Goal: Task Accomplishment & Management: Use online tool/utility

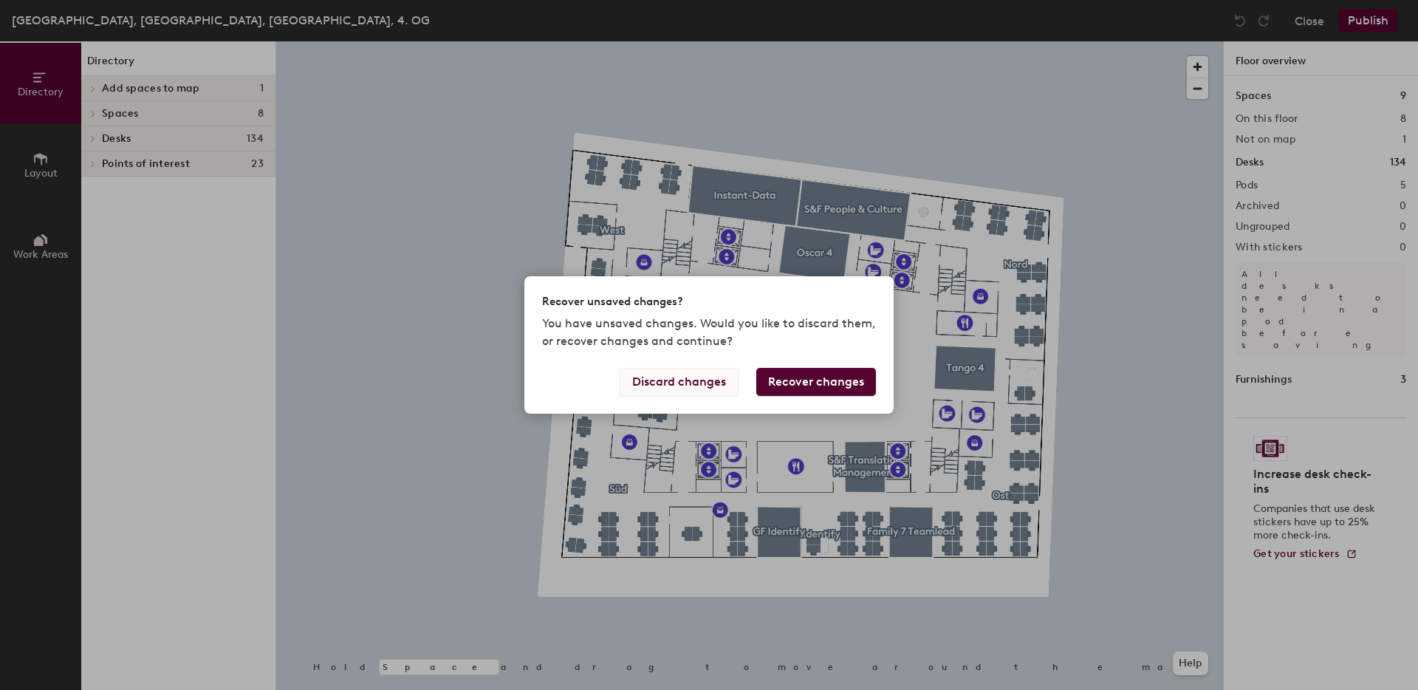
click at [695, 380] on button "Discard changes" at bounding box center [679, 382] width 119 height 28
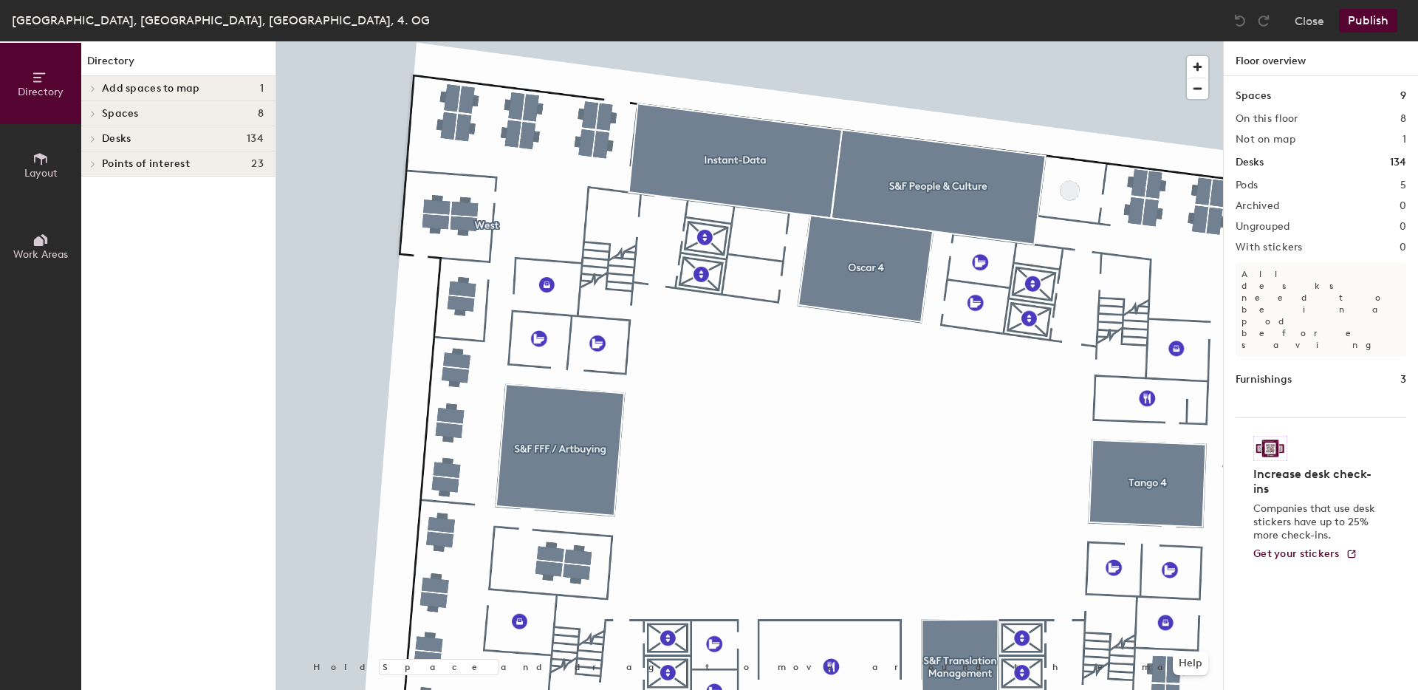
click at [43, 158] on icon at bounding box center [40, 159] width 16 height 16
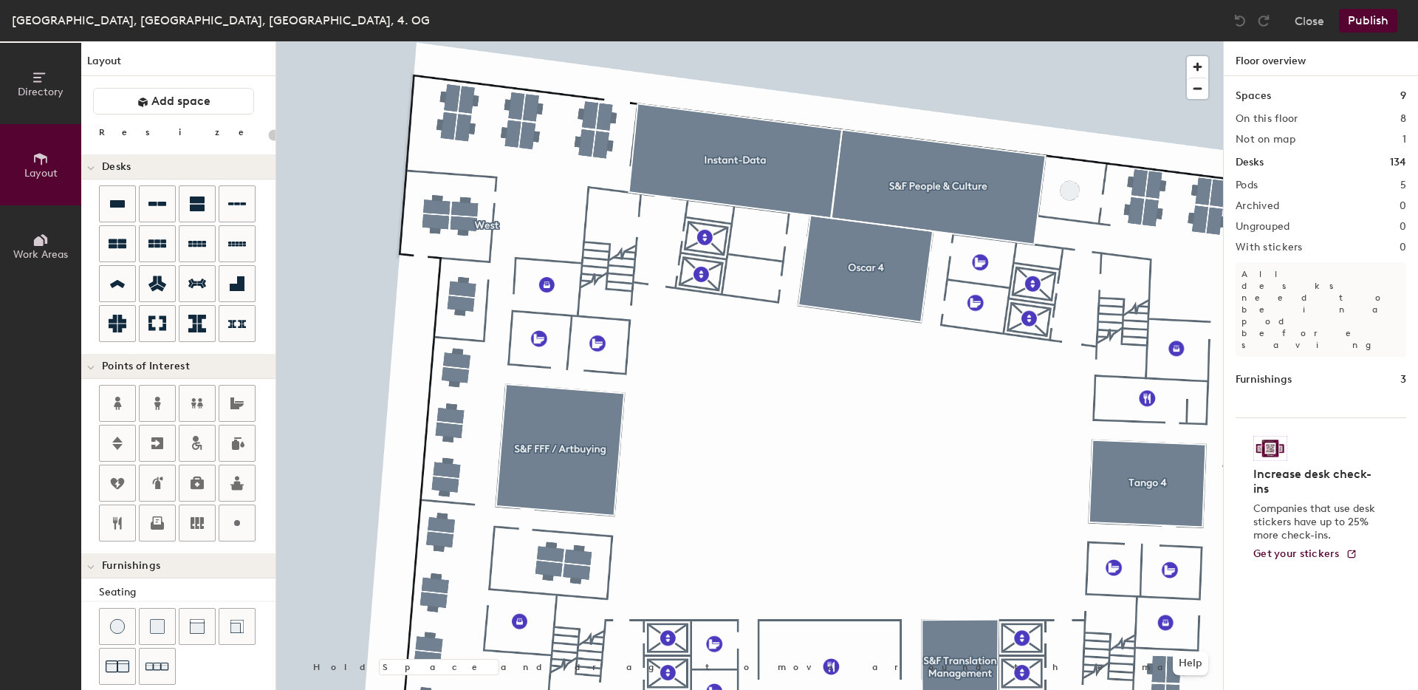
click at [44, 279] on button "Work Areas" at bounding box center [40, 245] width 81 height 81
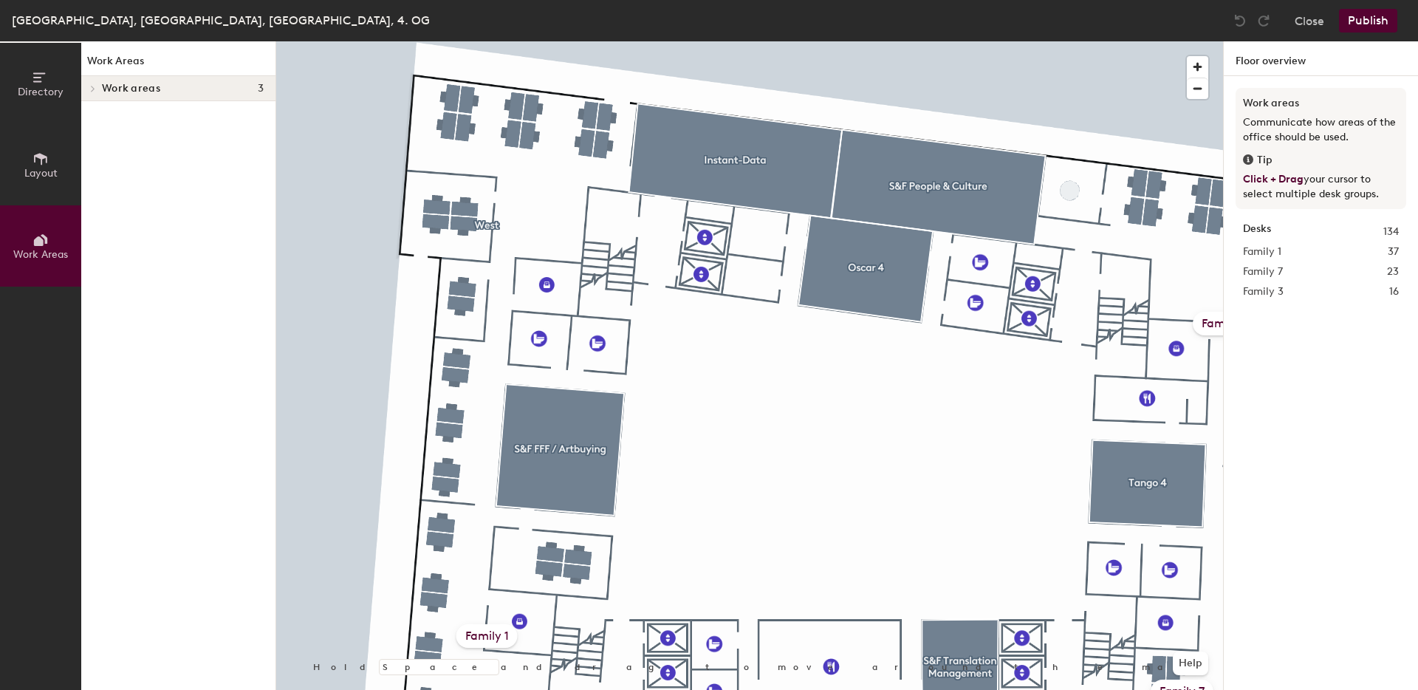
click at [25, 172] on span "Layout" at bounding box center [40, 173] width 33 height 13
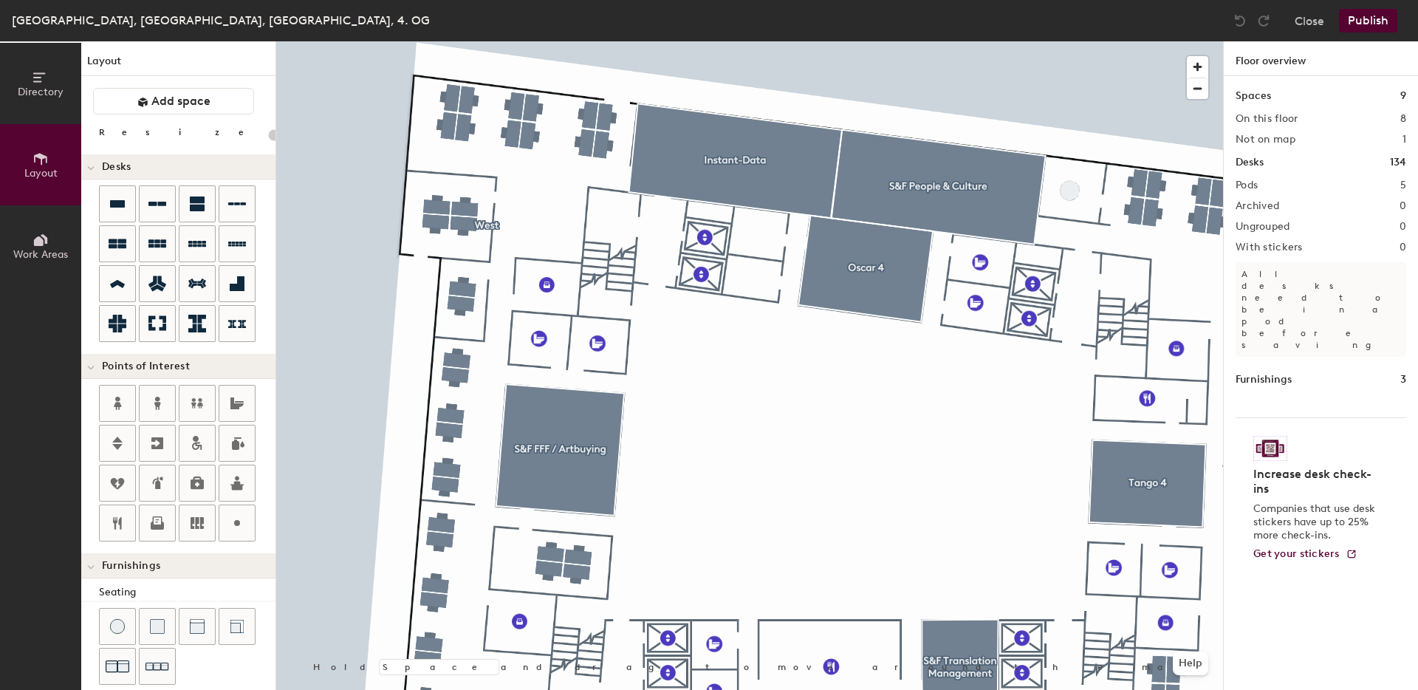
click at [92, 165] on icon at bounding box center [90, 168] width 7 height 6
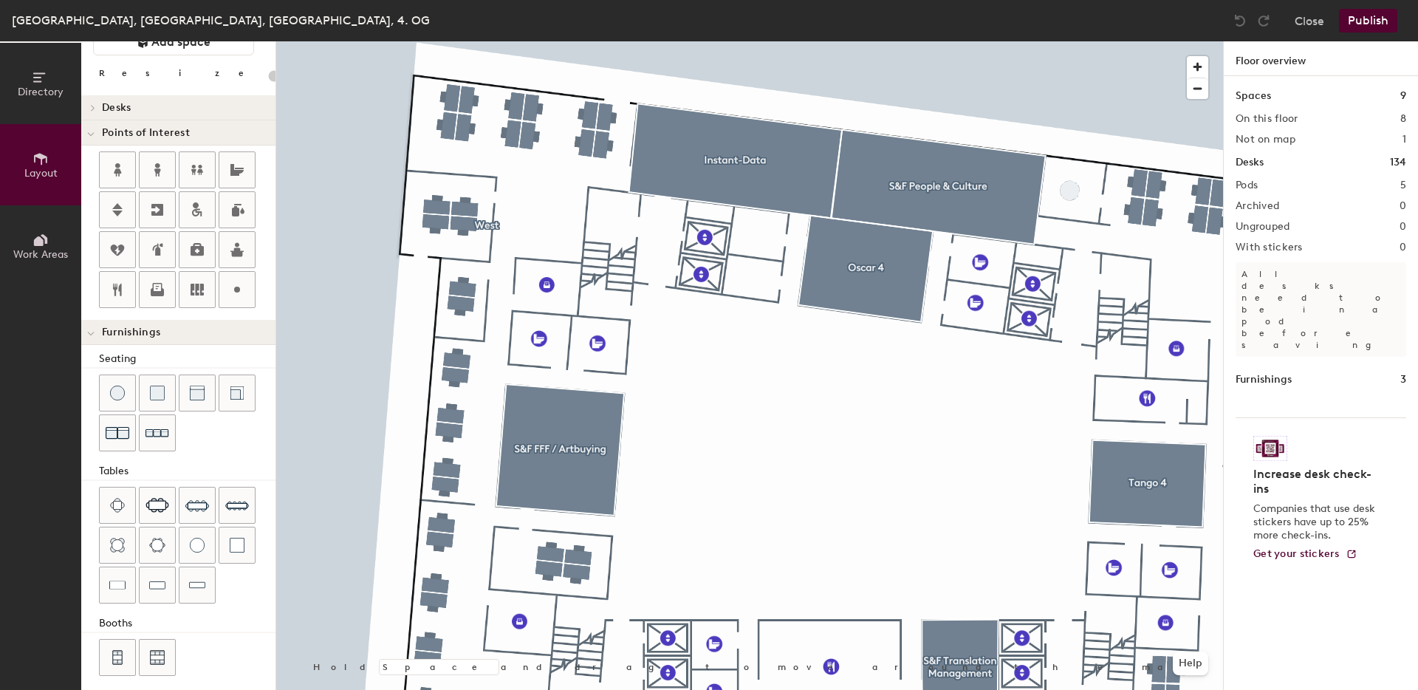
scroll to position [69, 0]
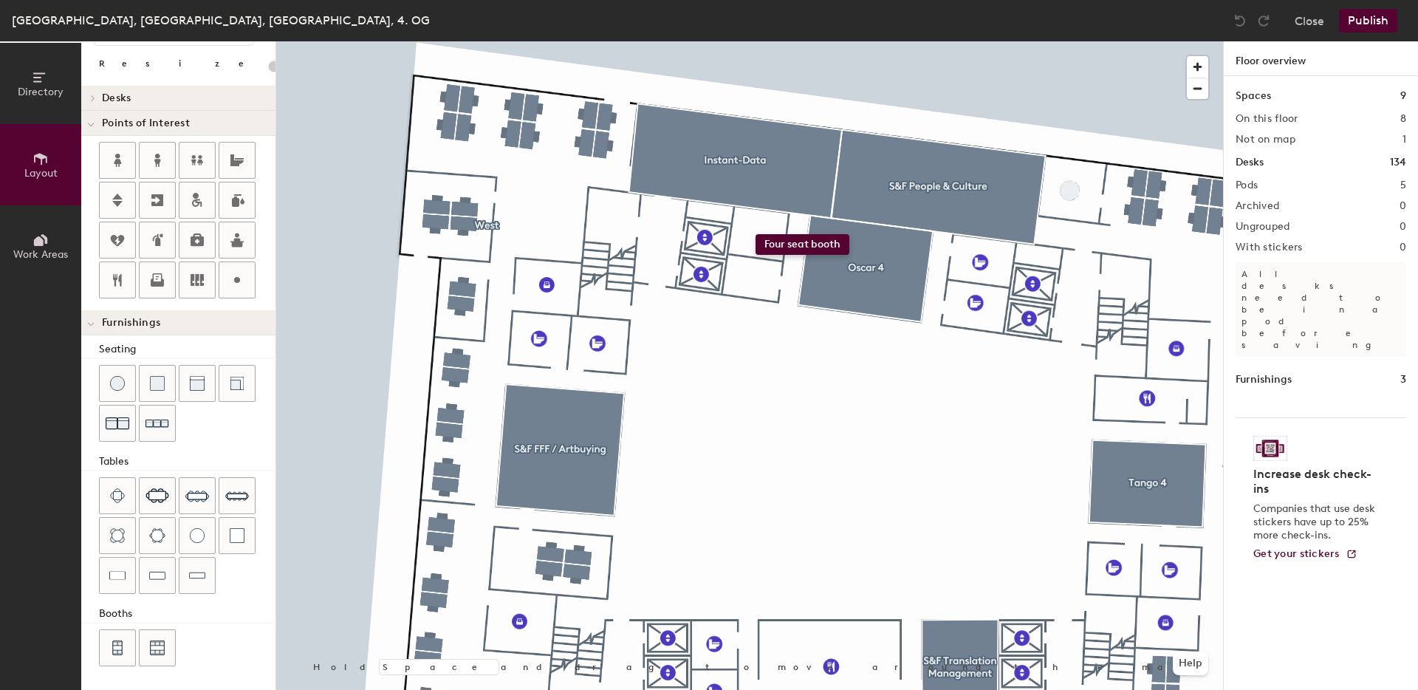
click at [756, 234] on div "Directory Layout Work Areas Layout Add space Resize Desks Points of Interest Fu…" at bounding box center [709, 365] width 1418 height 648
click at [771, 301] on span "Delete" at bounding box center [756, 304] width 52 height 25
click at [753, 253] on span "Delete" at bounding box center [744, 254] width 52 height 25
click at [768, 252] on span "Delete" at bounding box center [769, 254] width 52 height 25
click at [752, 300] on span "Delete" at bounding box center [744, 304] width 52 height 25
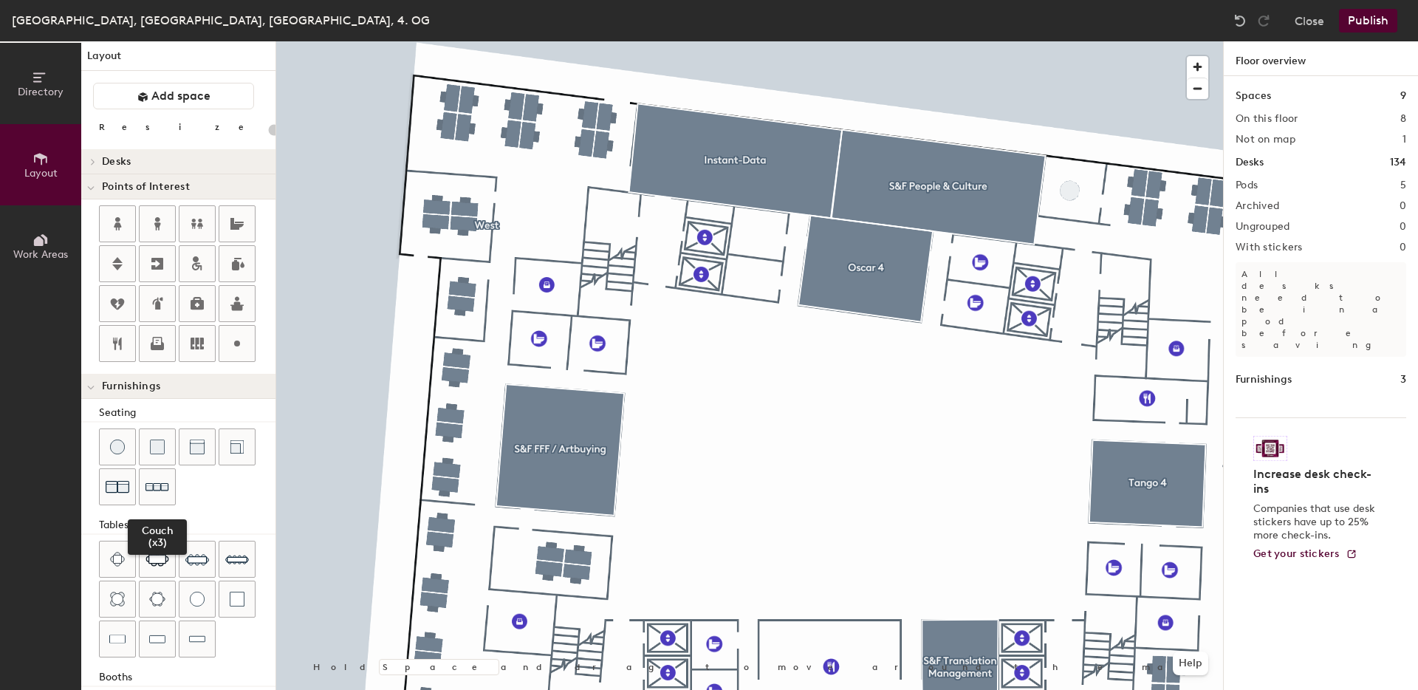
scroll to position [0, 0]
click at [121, 158] on div "Desks" at bounding box center [178, 166] width 194 height 25
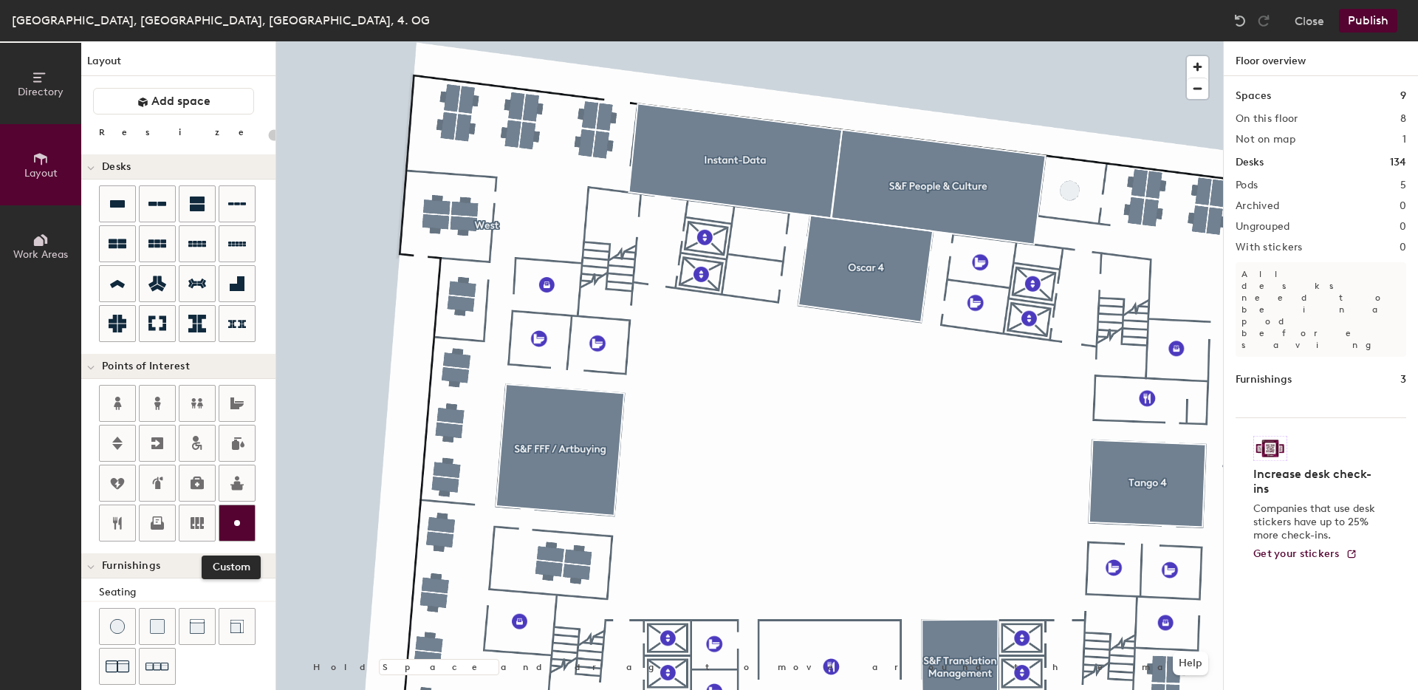
click at [227, 527] on div at bounding box center [236, 522] width 35 height 35
type input "20"
type input "Telefon"
click at [767, 272] on span "Edit" at bounding box center [762, 272] width 38 height 25
click at [753, 227] on div "Telefon" at bounding box center [780, 238] width 80 height 25
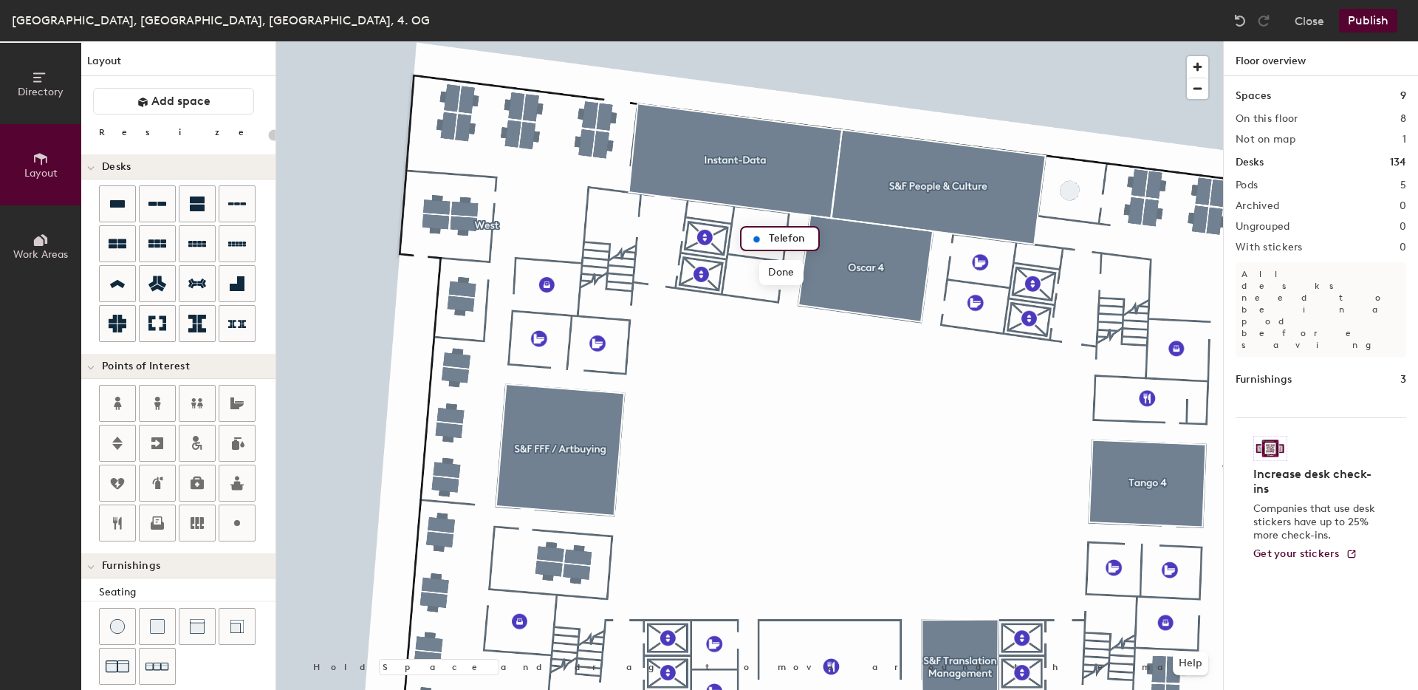
click at [756, 237] on img at bounding box center [756, 239] width 18 height 18
click at [783, 41] on div at bounding box center [749, 41] width 947 height 0
click at [792, 275] on span "Delete" at bounding box center [807, 272] width 52 height 25
type input "20"
